Goal: Task Accomplishment & Management: Complete application form

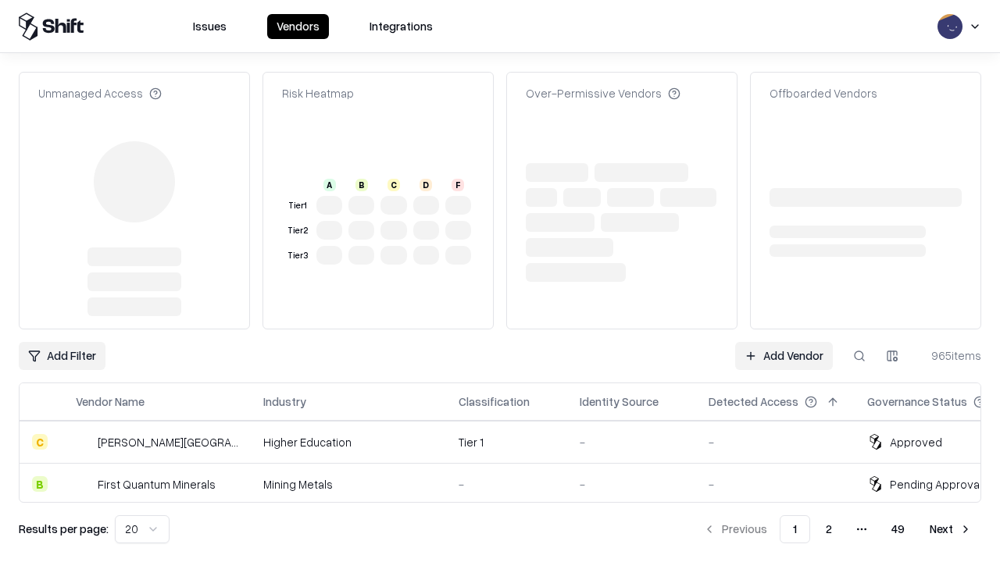
click at [784, 342] on link "Add Vendor" at bounding box center [784, 356] width 98 height 28
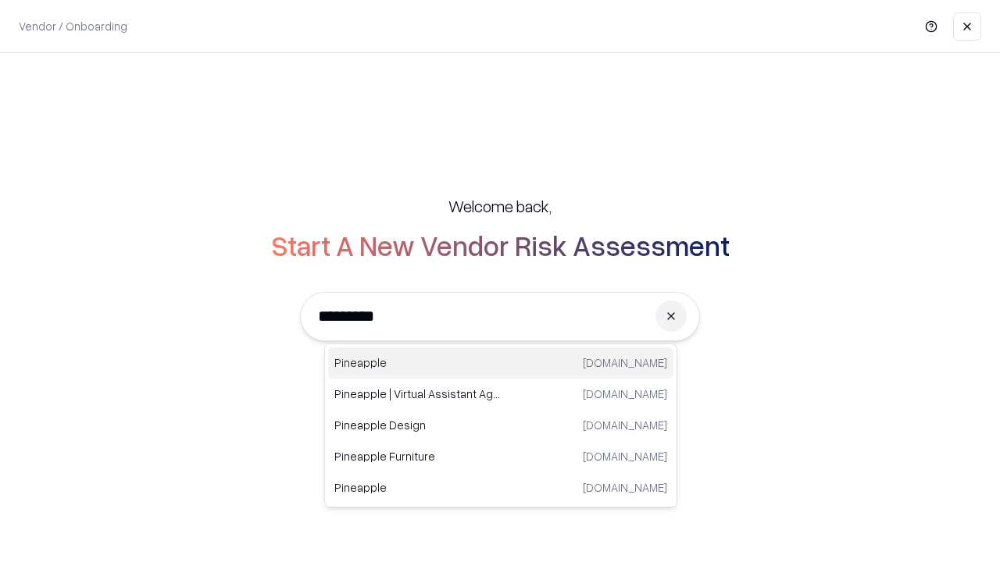
click at [501, 363] on div "Pineapple [DOMAIN_NAME]" at bounding box center [500, 363] width 345 height 31
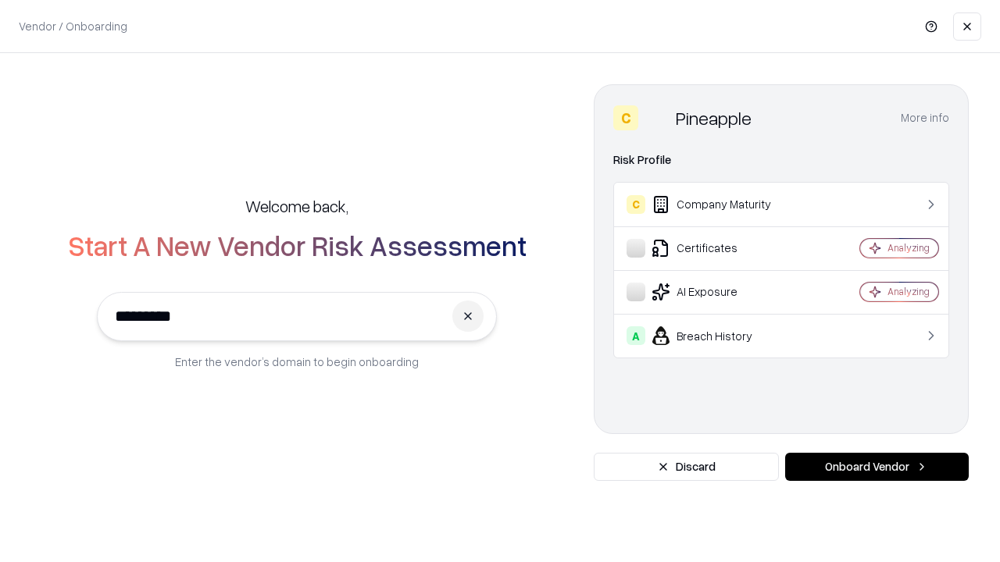
type input "*********"
click at [876, 467] on button "Onboard Vendor" at bounding box center [877, 467] width 184 height 28
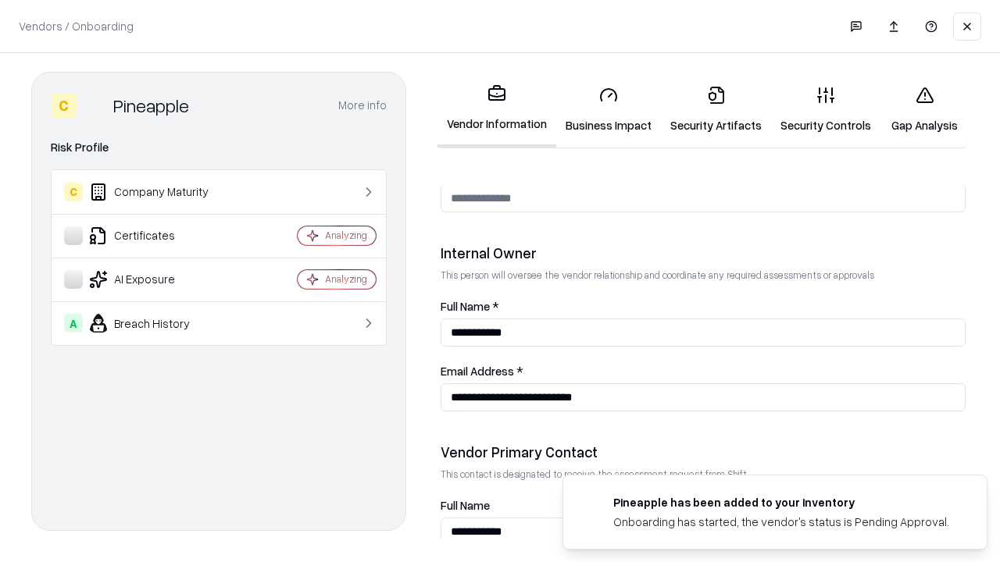
scroll to position [809, 0]
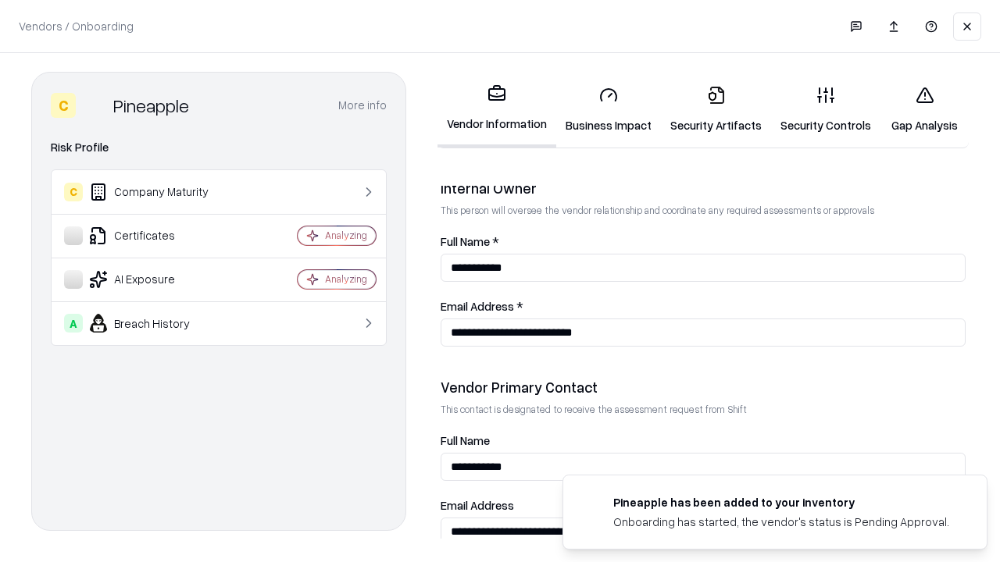
click at [609, 109] on link "Business Impact" at bounding box center [608, 109] width 105 height 73
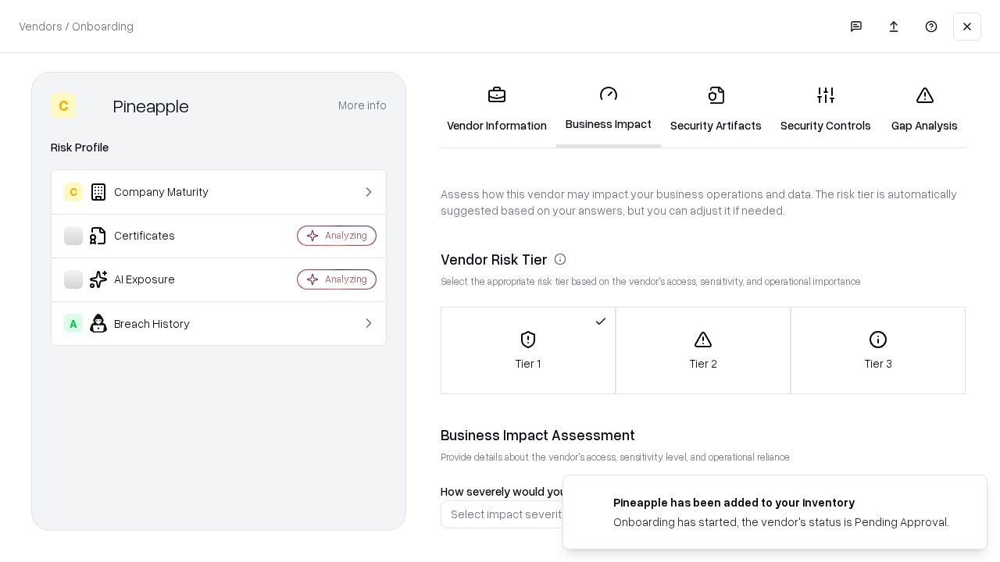
click at [924, 109] on link "Gap Analysis" at bounding box center [924, 109] width 88 height 73
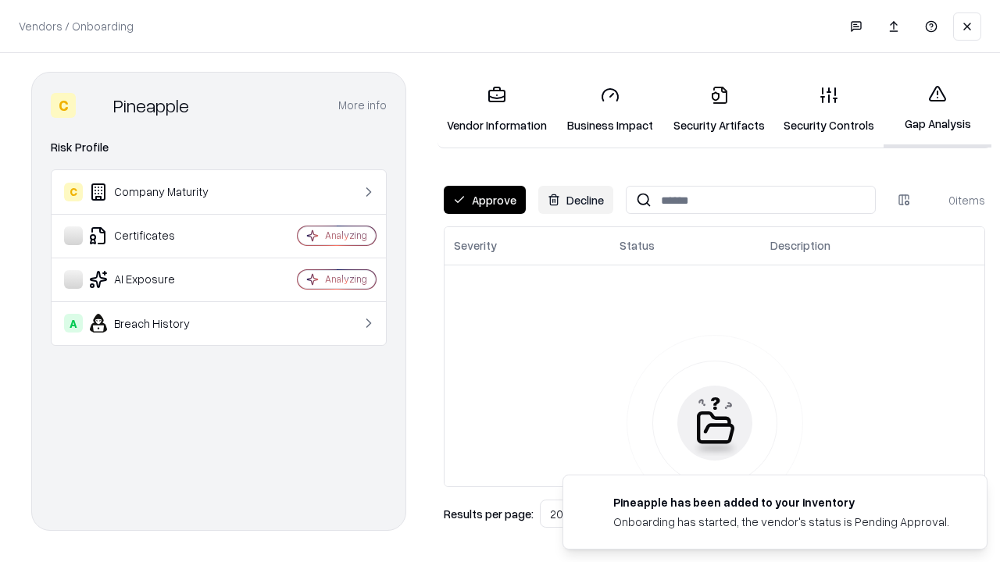
click at [484, 200] on button "Approve" at bounding box center [485, 200] width 82 height 28
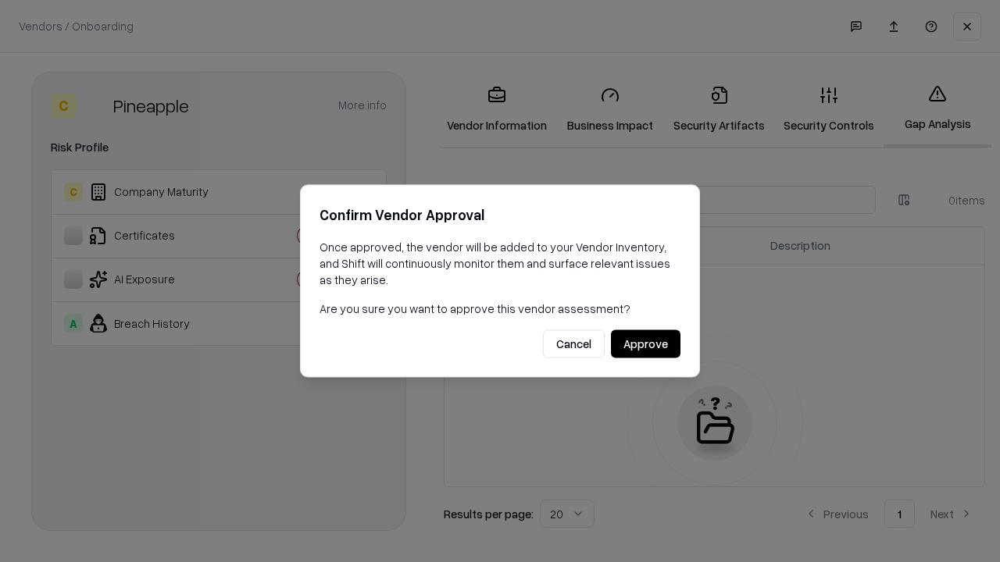
click at [645, 344] on button "Approve" at bounding box center [646, 344] width 70 height 28
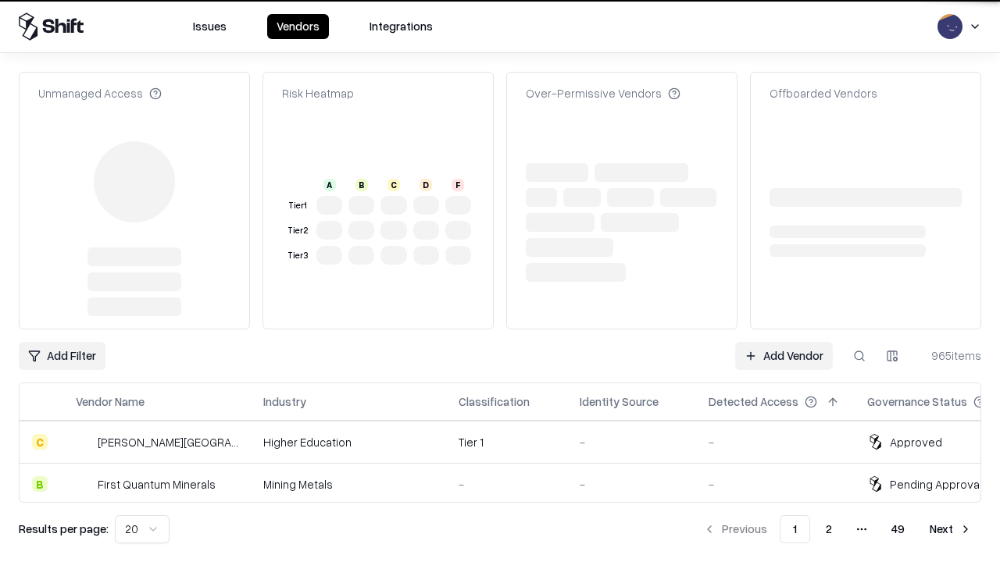
type input "*********"
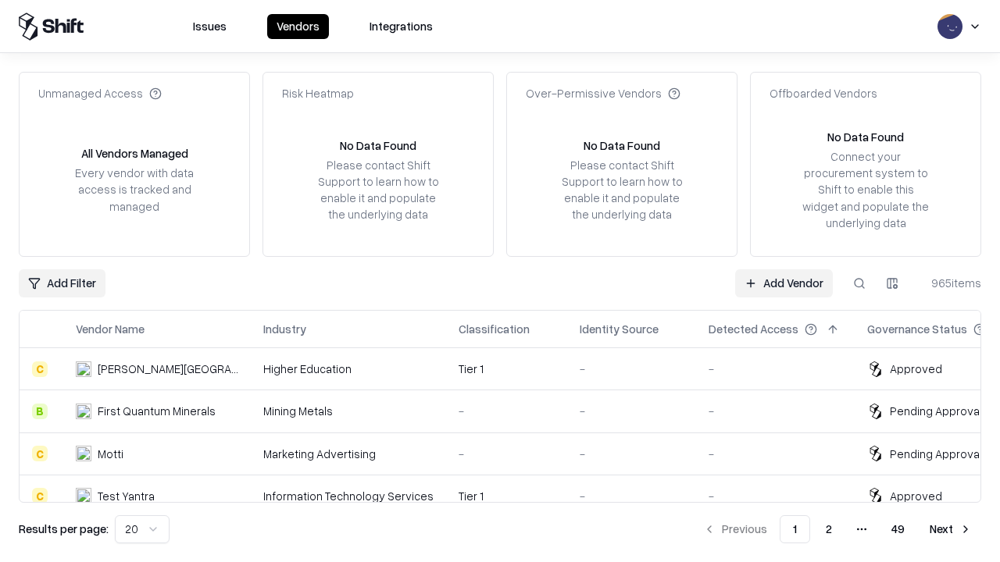
click at [784, 283] on link "Add Vendor" at bounding box center [784, 284] width 98 height 28
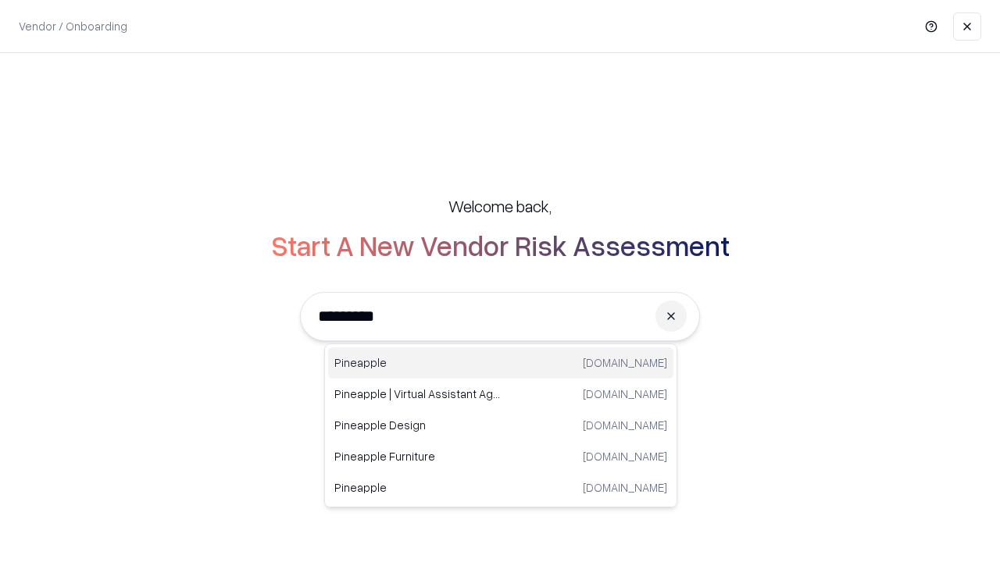
click at [501, 363] on div "Pineapple [DOMAIN_NAME]" at bounding box center [500, 363] width 345 height 31
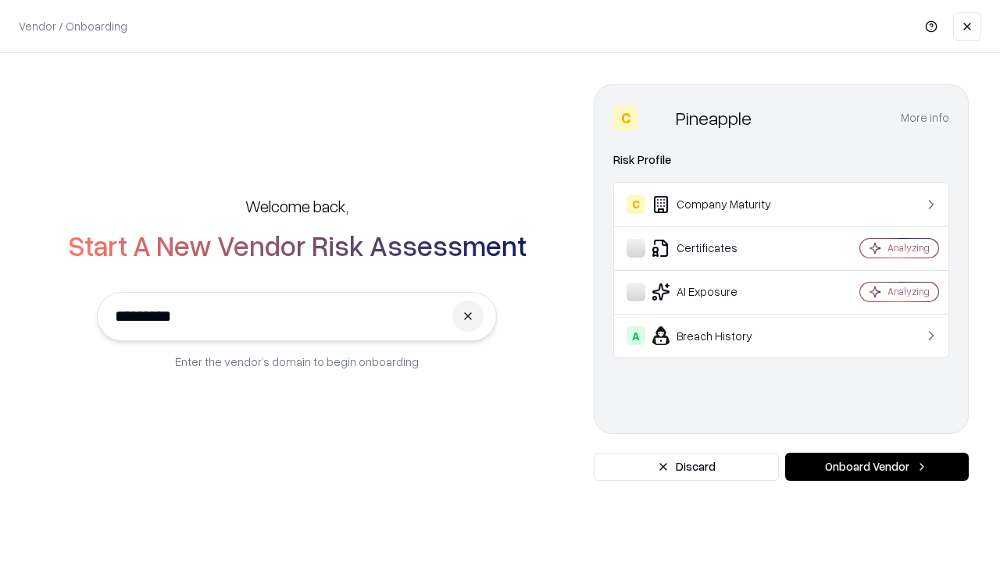
type input "*********"
click at [876, 467] on button "Onboard Vendor" at bounding box center [877, 467] width 184 height 28
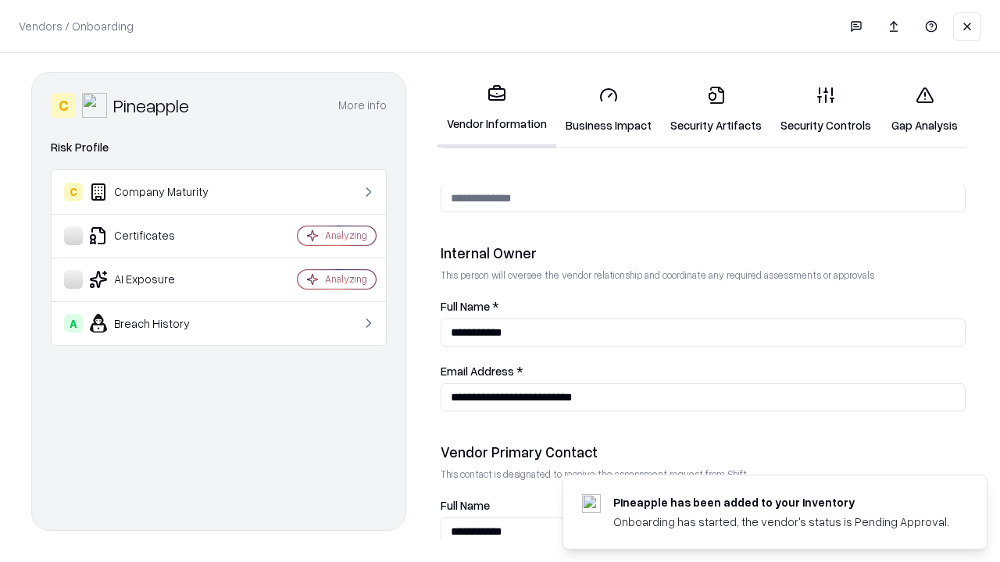
scroll to position [809, 0]
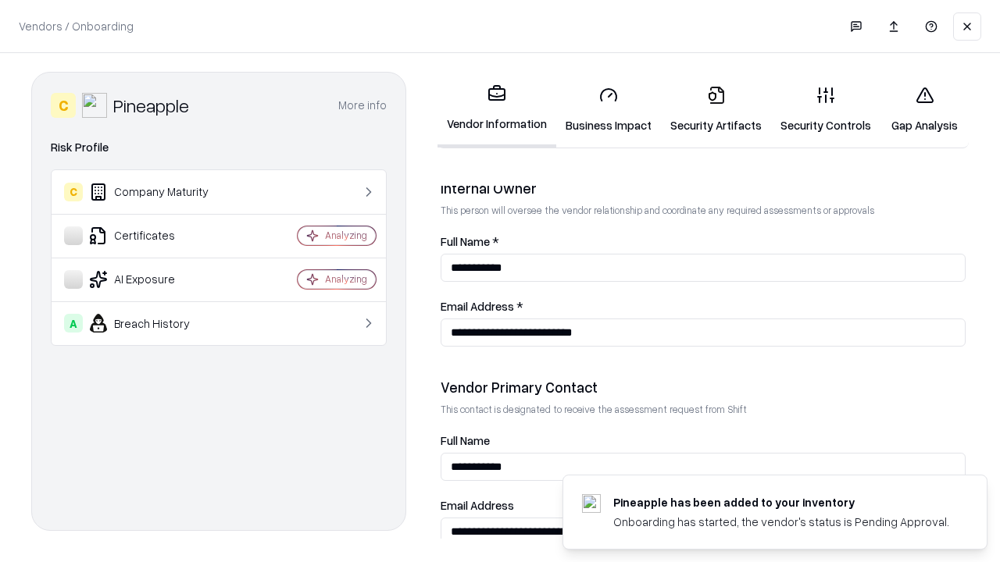
click at [924, 109] on link "Gap Analysis" at bounding box center [924, 109] width 88 height 73
